Goal: Task Accomplishment & Management: Use online tool/utility

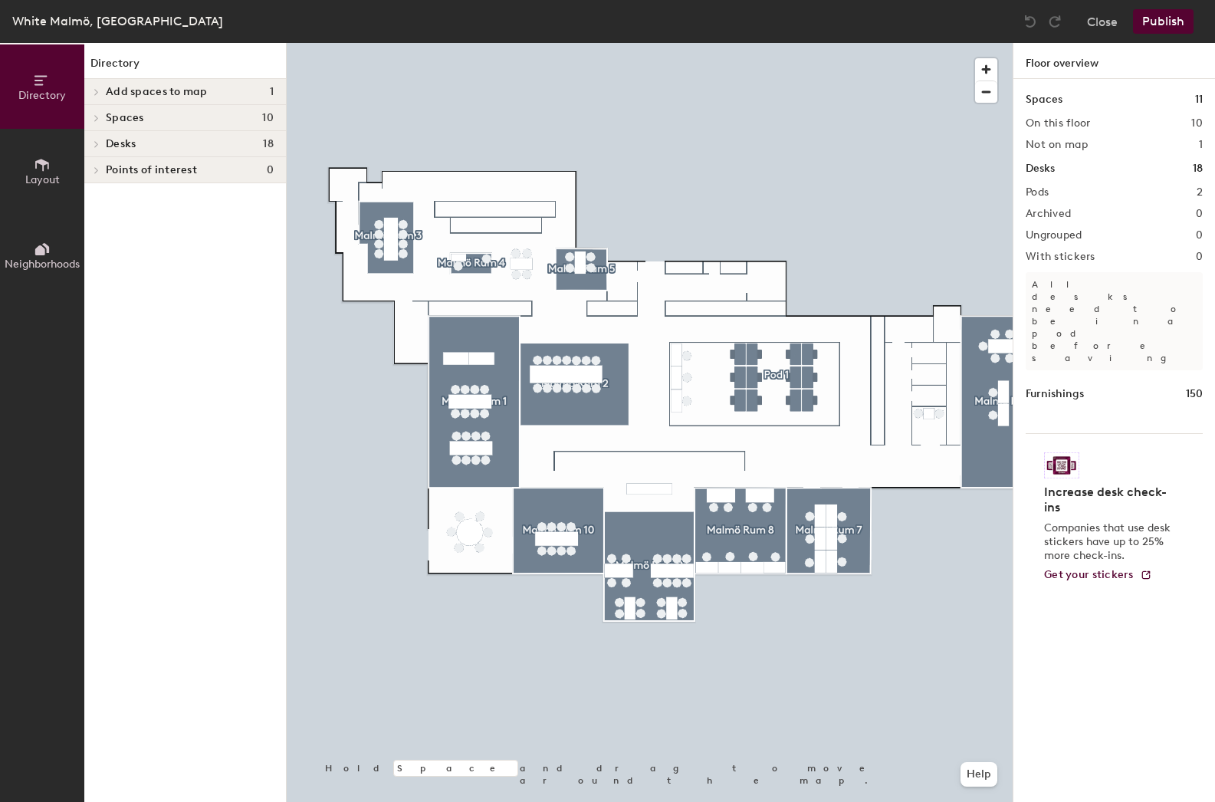
click at [102, 117] on div at bounding box center [95, 118] width 17 height 8
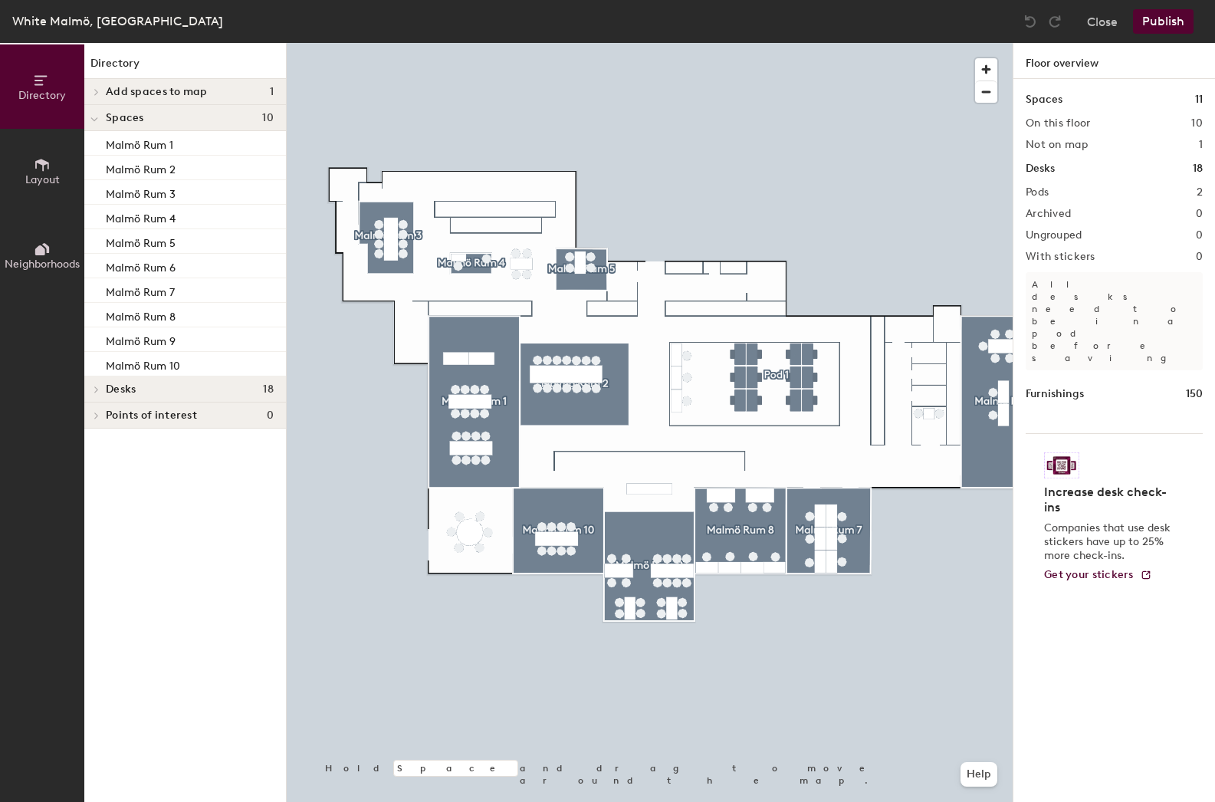
click at [133, 94] on span "Add spaces to map" at bounding box center [157, 92] width 102 height 12
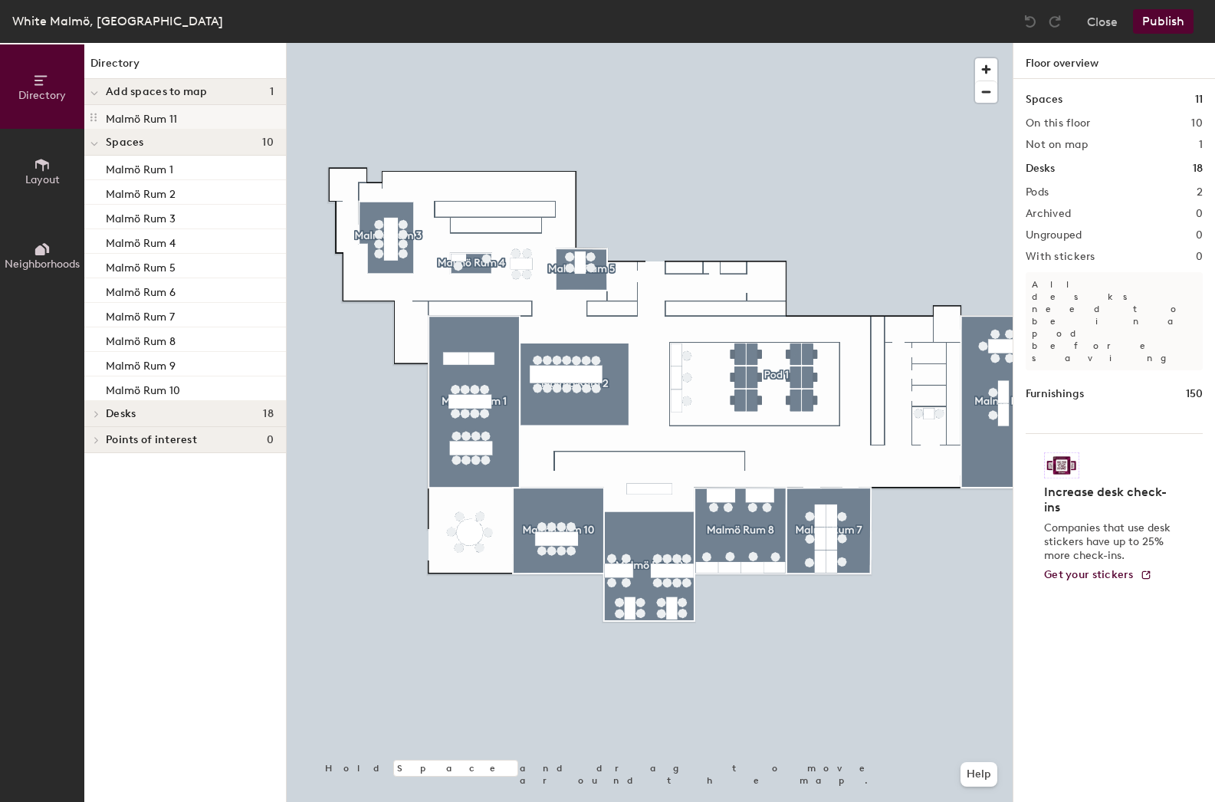
click at [141, 115] on p "Malmö Rum 11" at bounding box center [141, 117] width 71 height 18
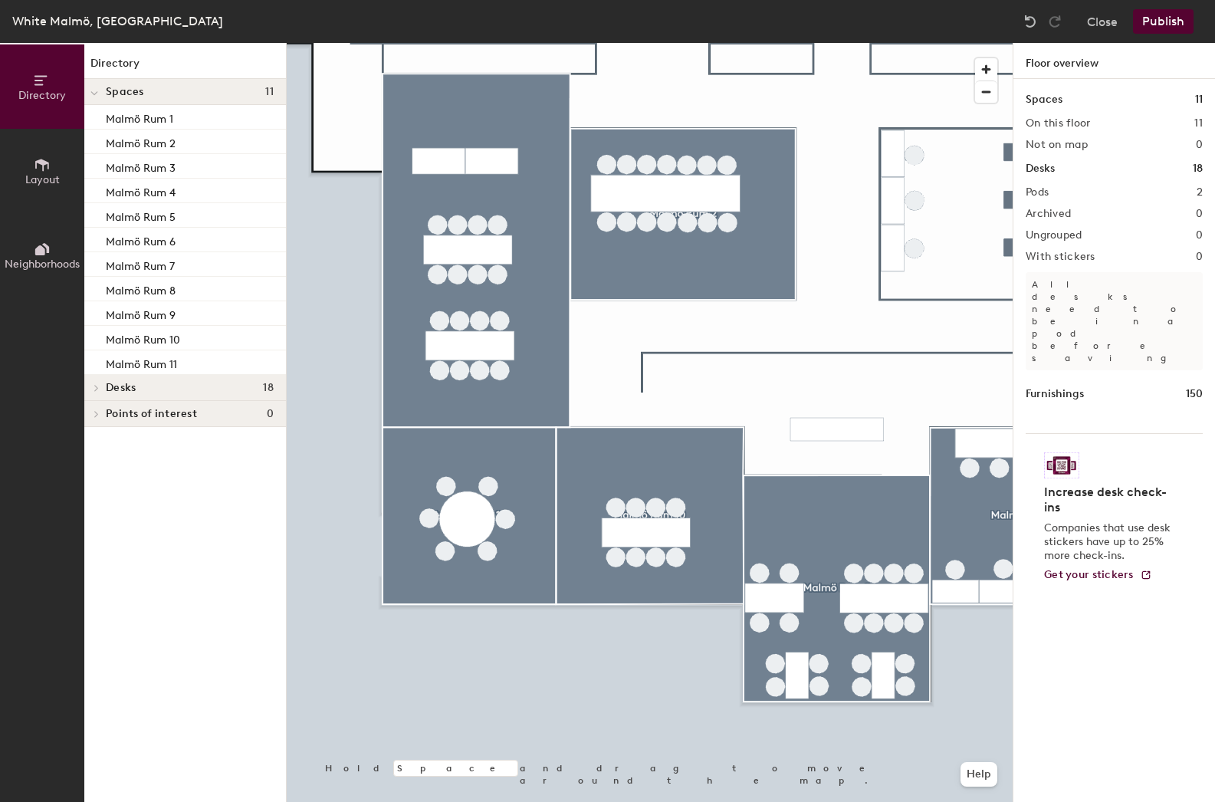
click at [1168, 20] on button "Publish" at bounding box center [1163, 21] width 61 height 25
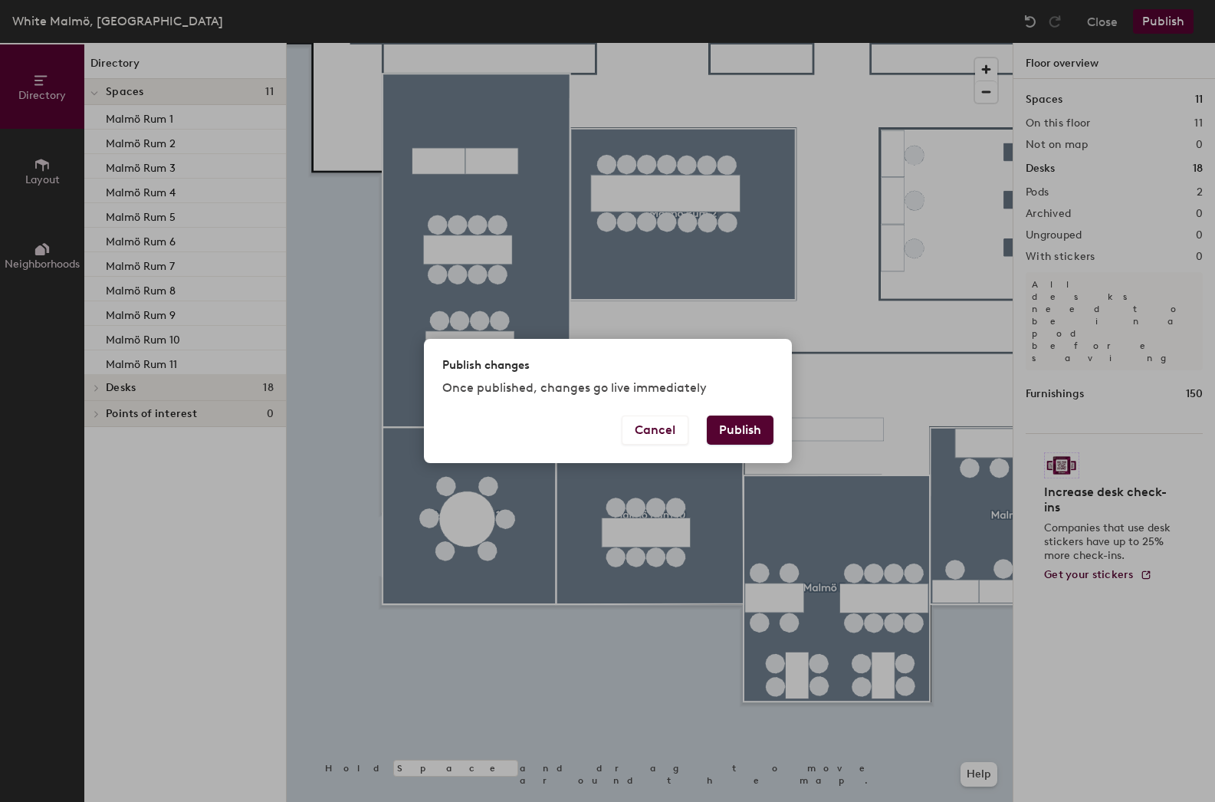
click at [739, 429] on button "Publish" at bounding box center [740, 430] width 67 height 29
